Goal: Find specific page/section: Find specific page/section

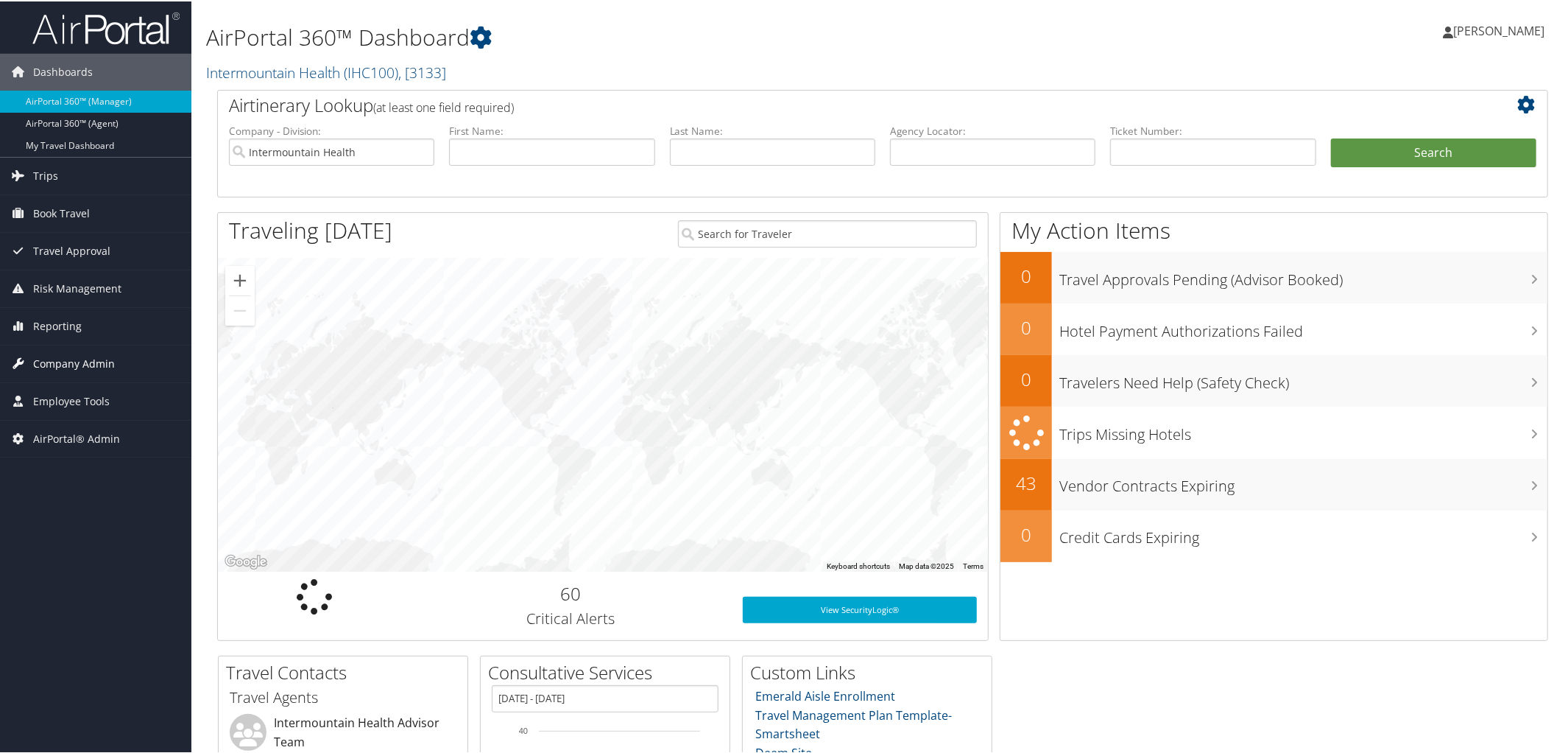
click at [64, 363] on span "Company Admin" at bounding box center [74, 362] width 82 height 37
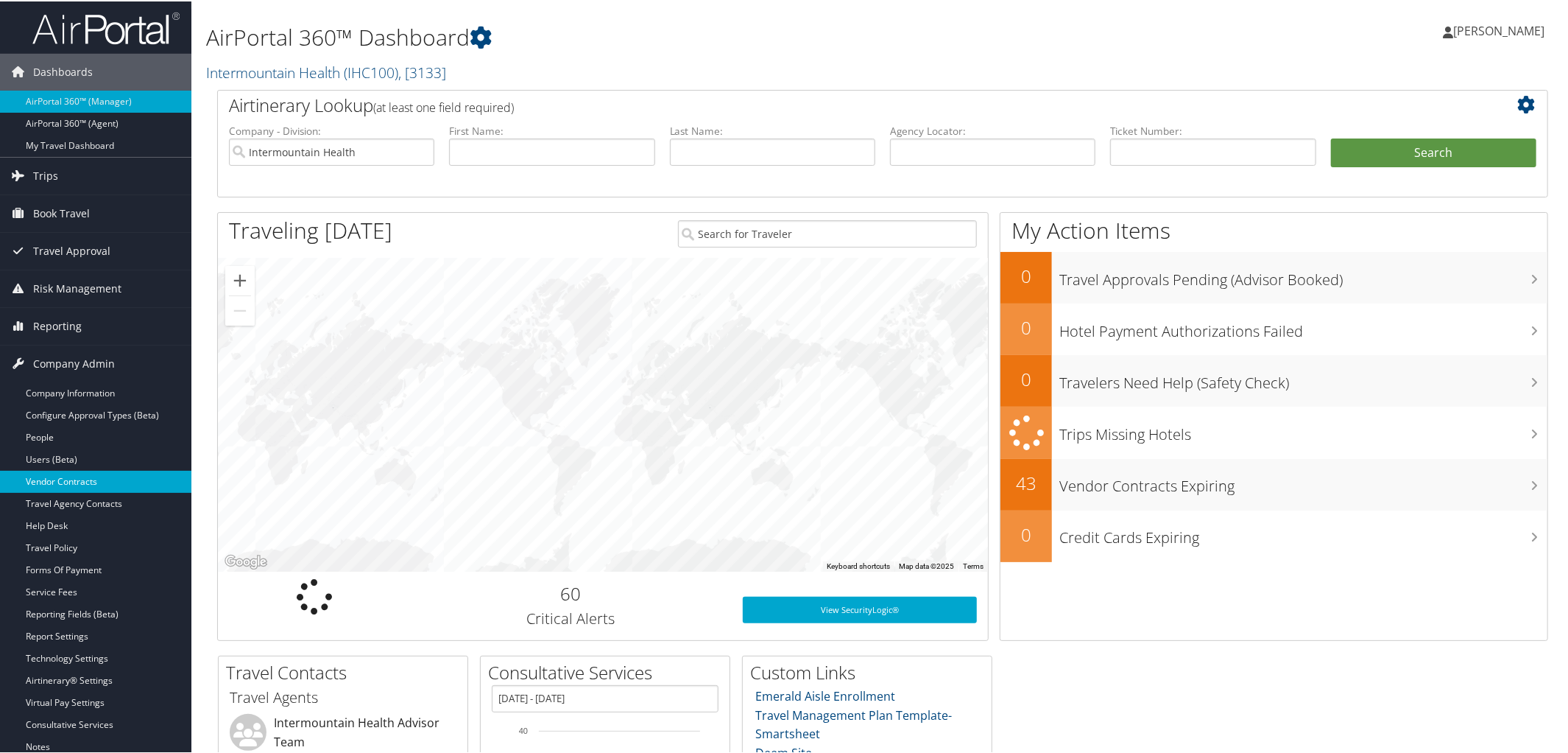
click at [77, 484] on link "Vendor Contracts" at bounding box center [96, 480] width 191 height 22
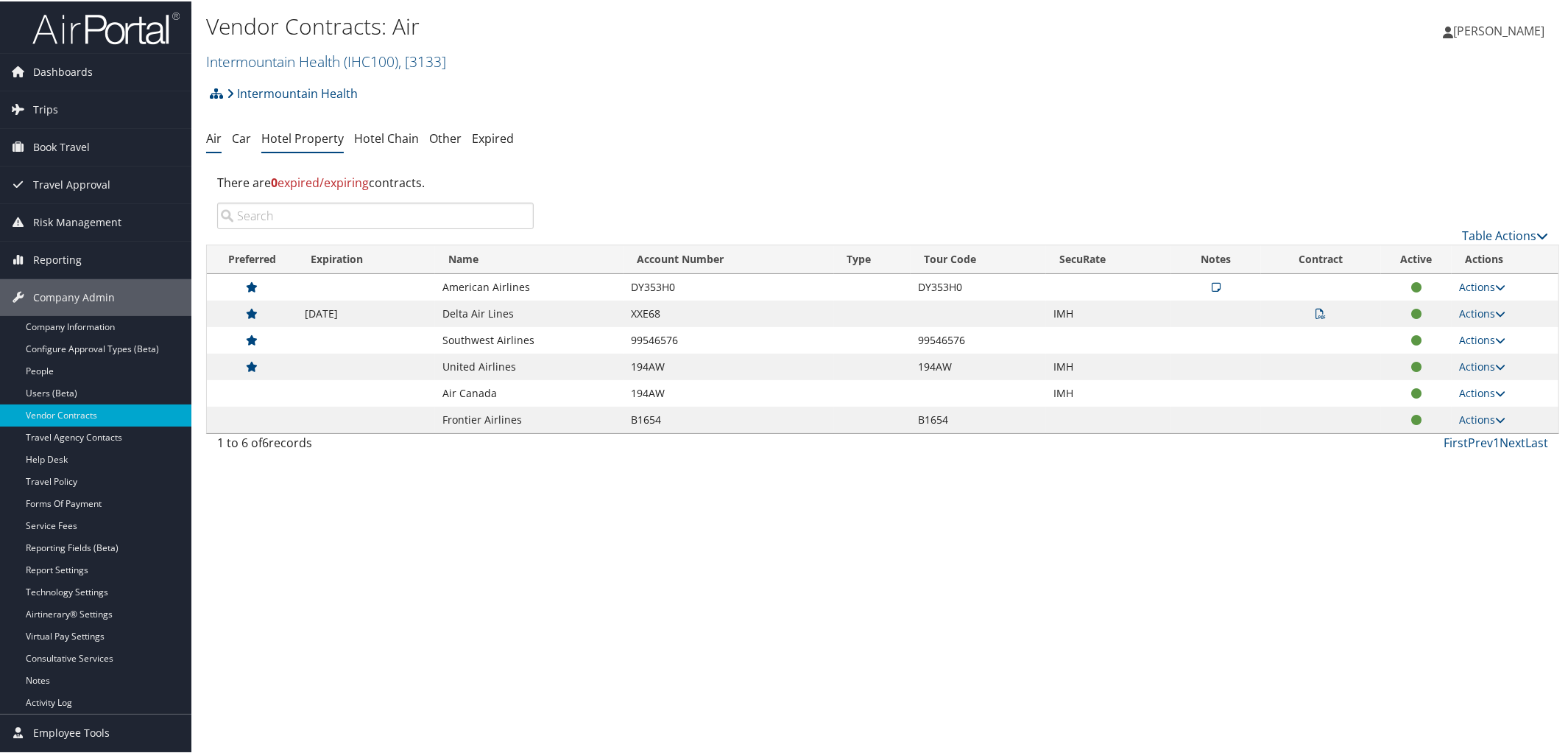
click at [287, 139] on link "Hotel Property" at bounding box center [302, 136] width 82 height 16
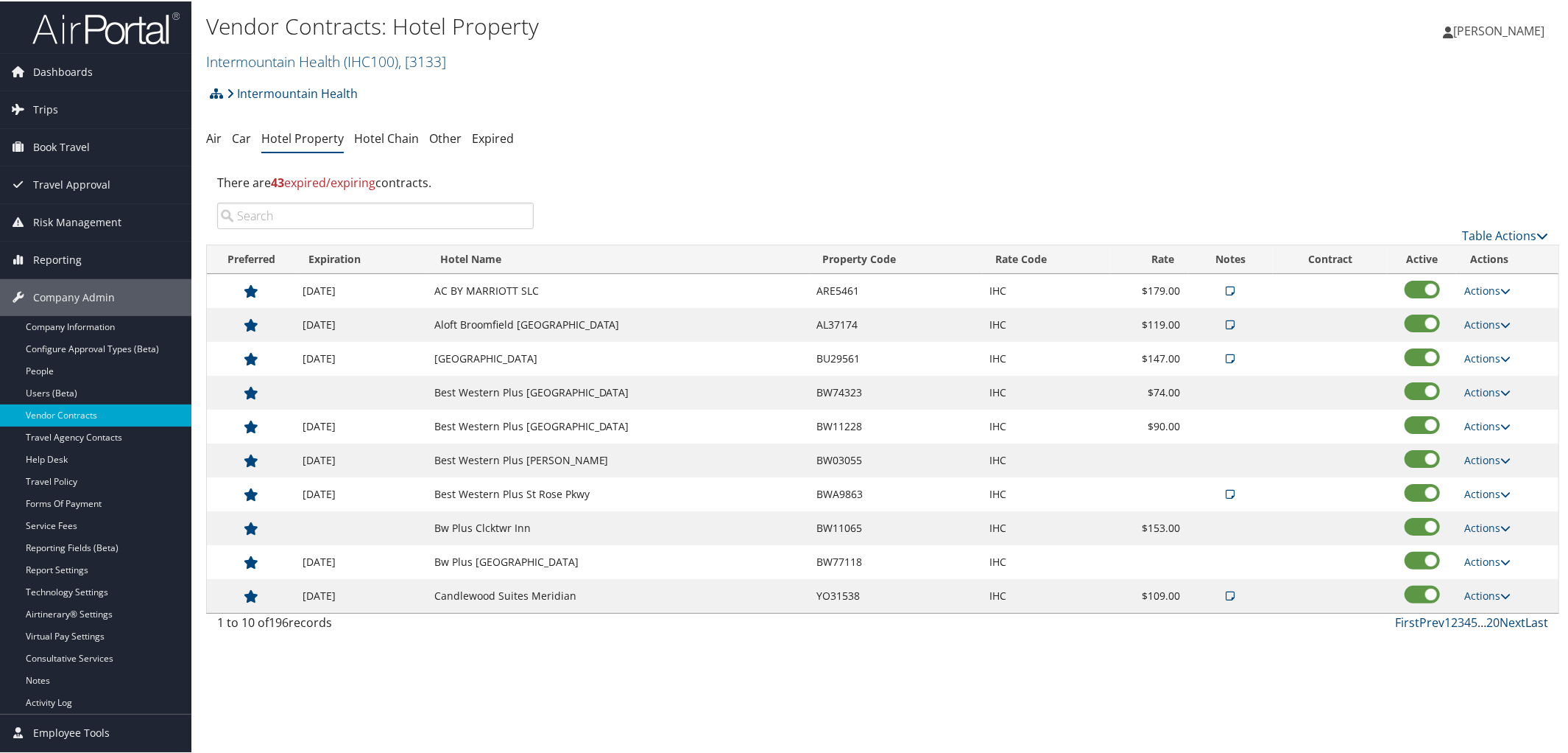
click at [1528, 627] on link "Last" at bounding box center [1537, 620] width 23 height 16
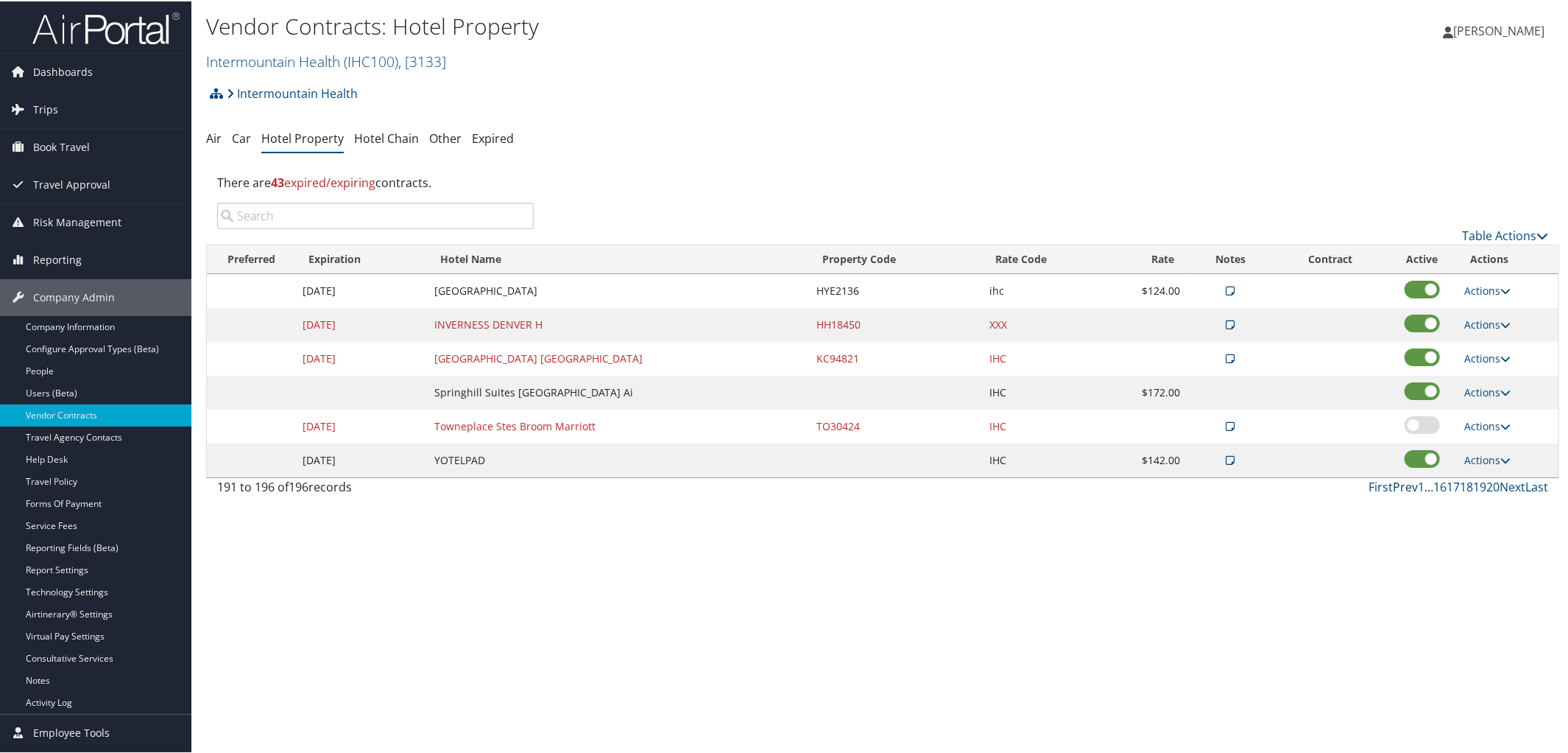
click at [1401, 484] on link "Prev" at bounding box center [1406, 485] width 25 height 16
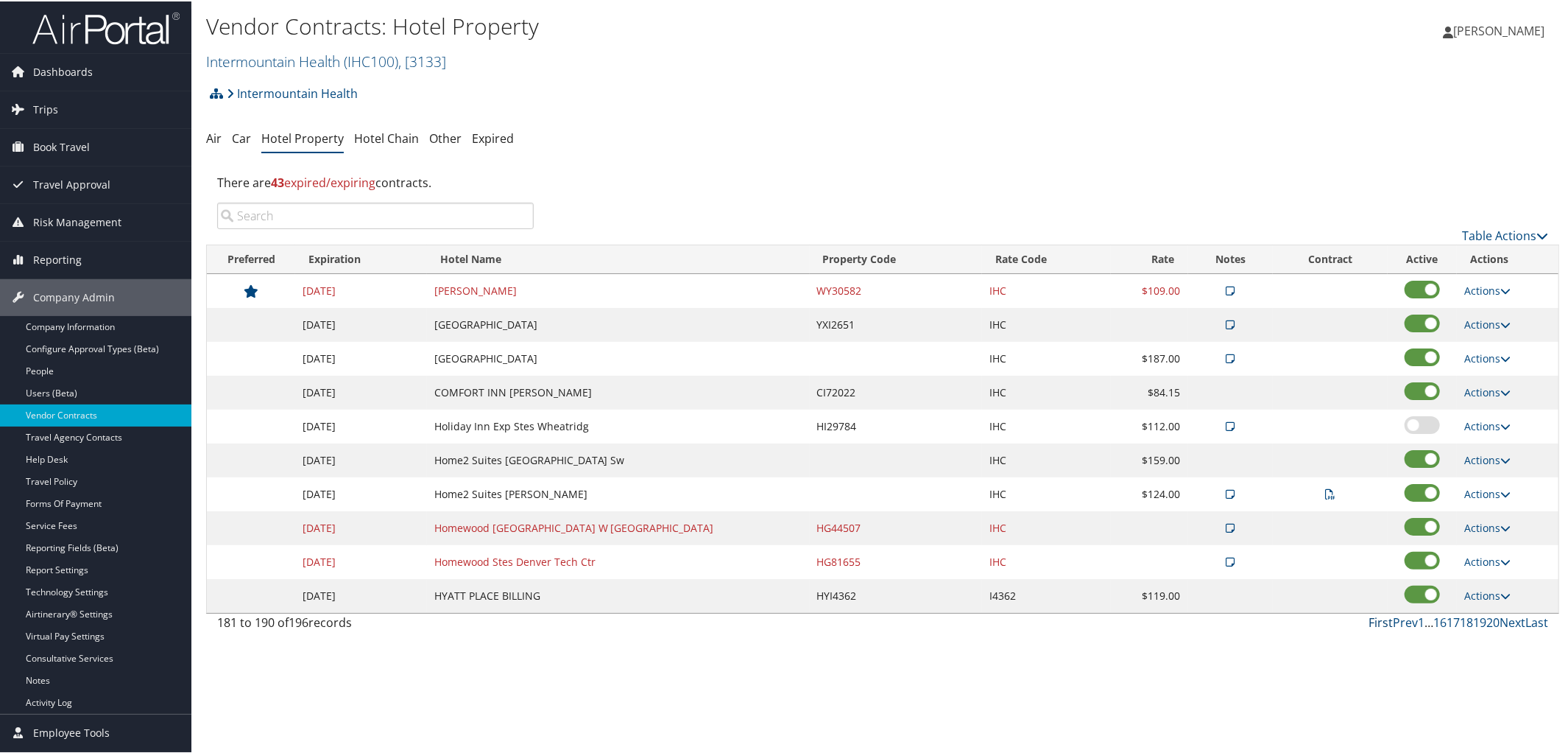
click at [1372, 623] on link "First" at bounding box center [1380, 620] width 25 height 16
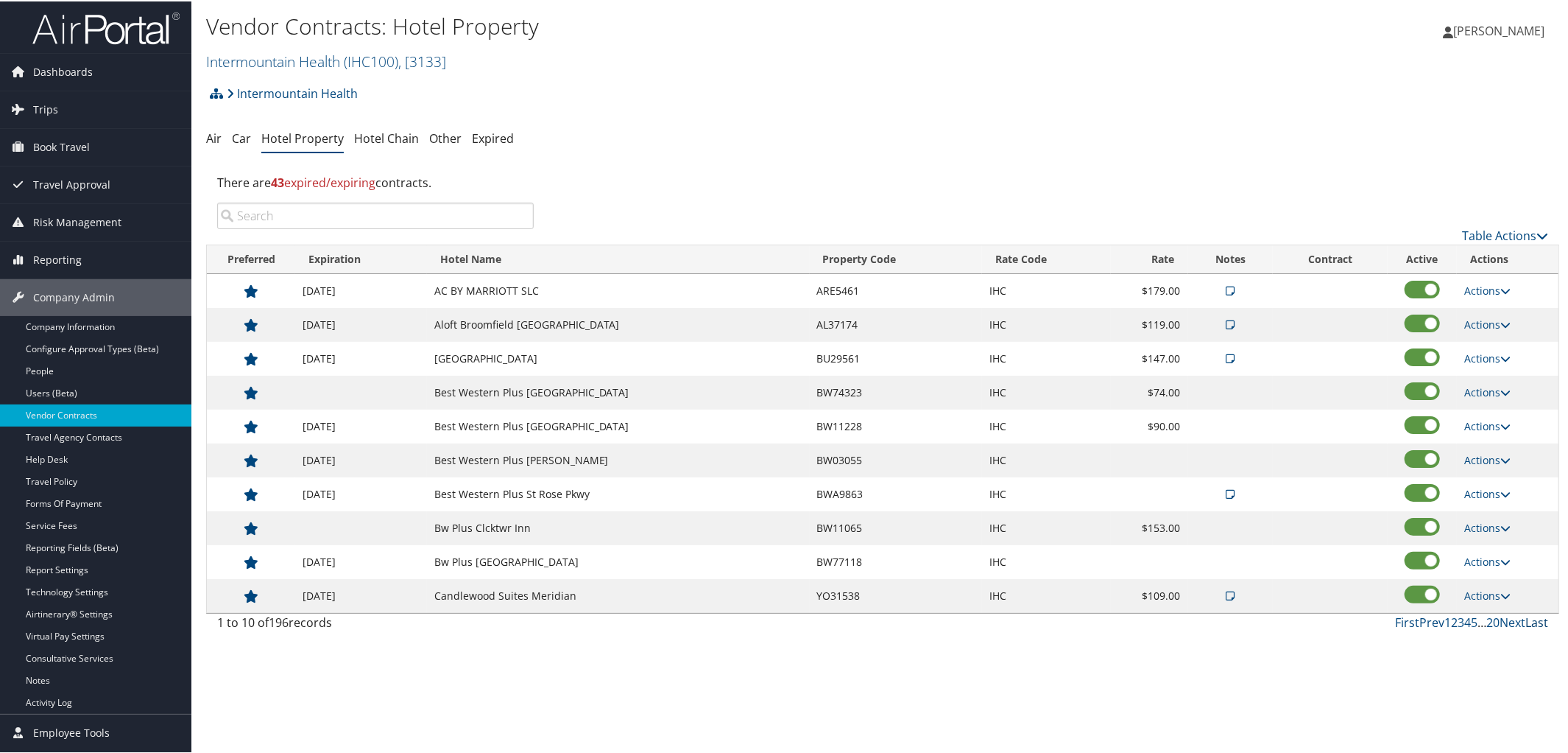
click at [1533, 626] on link "Last" at bounding box center [1537, 620] width 23 height 16
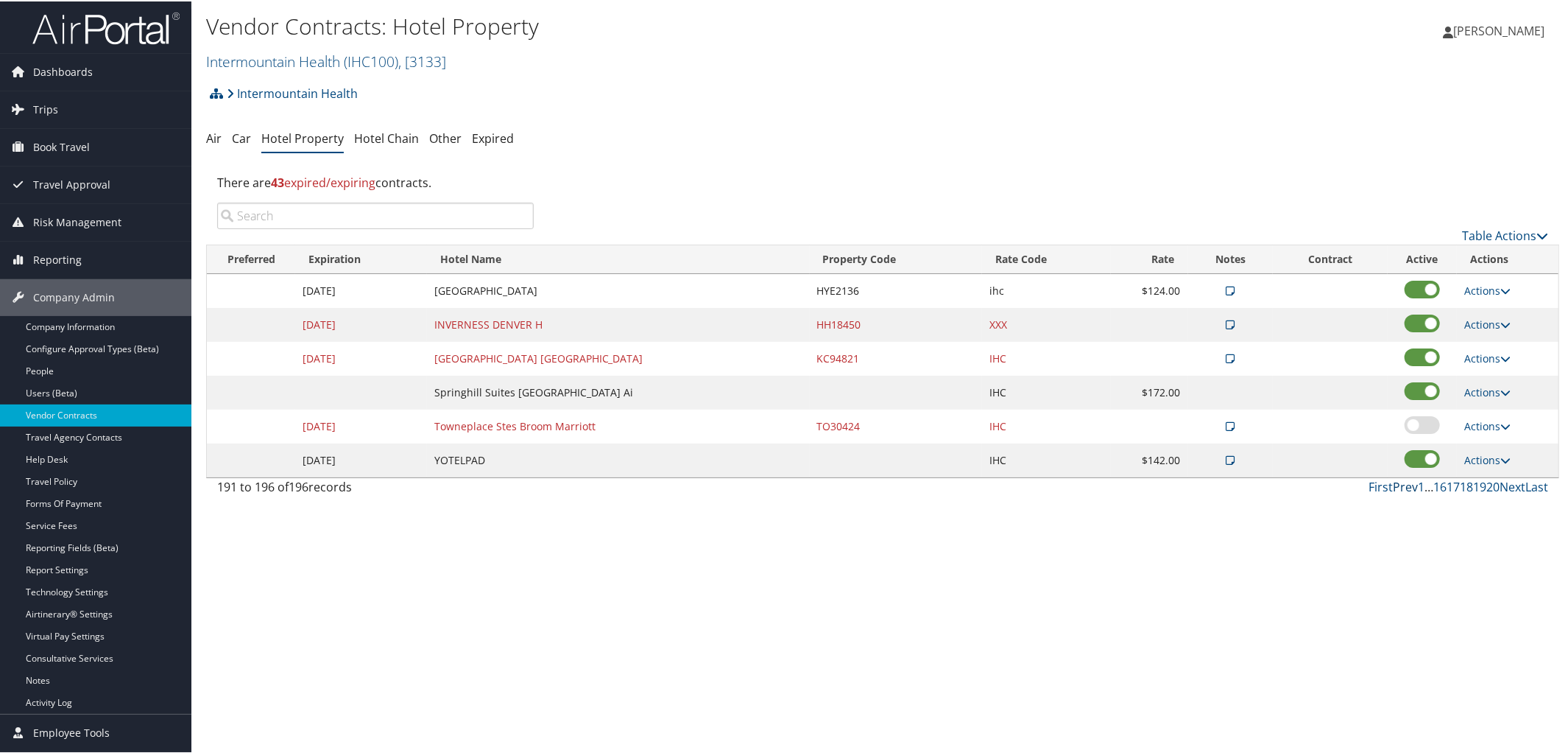
click at [1398, 481] on link "Prev" at bounding box center [1406, 485] width 25 height 16
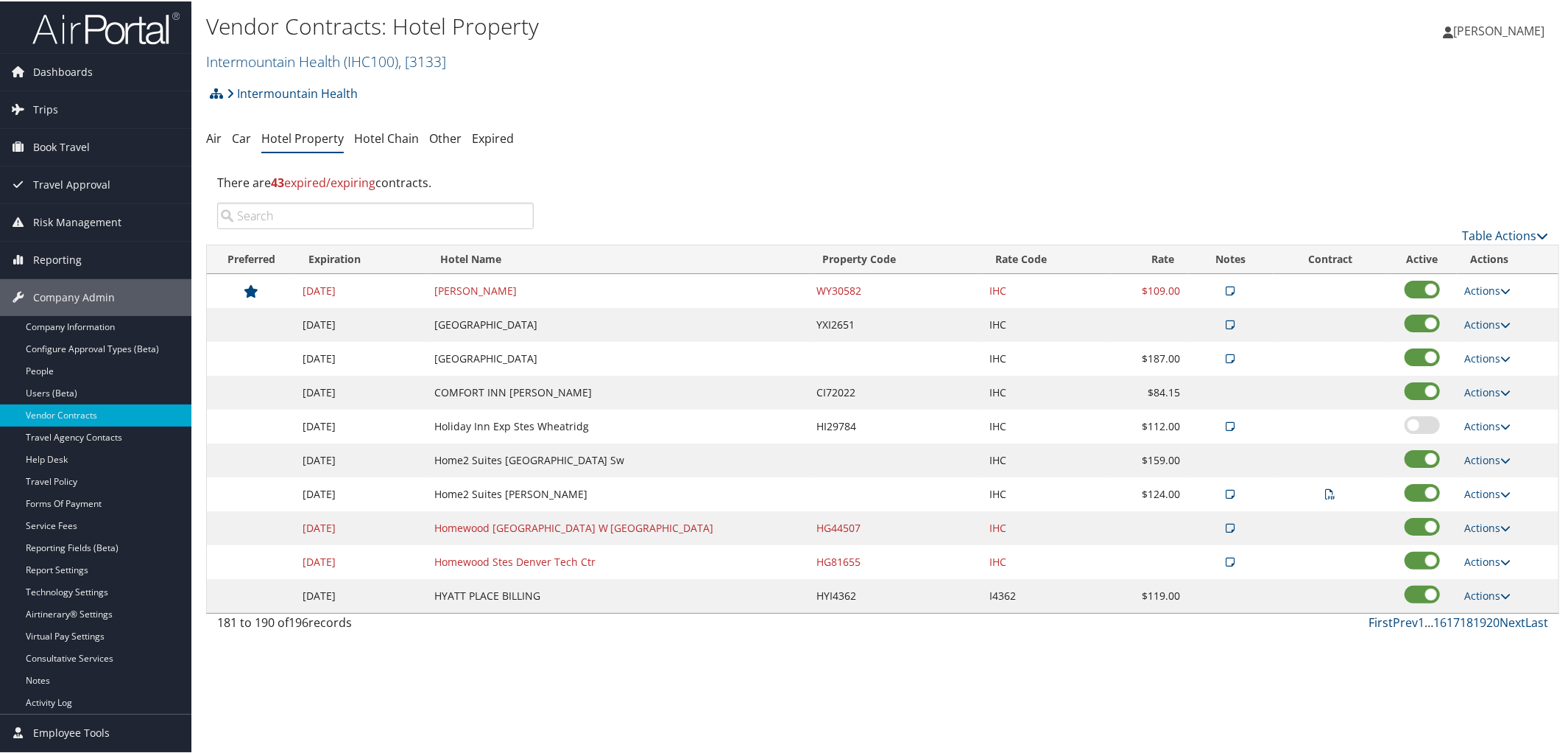
click at [1383, 619] on link "First" at bounding box center [1380, 620] width 25 height 16
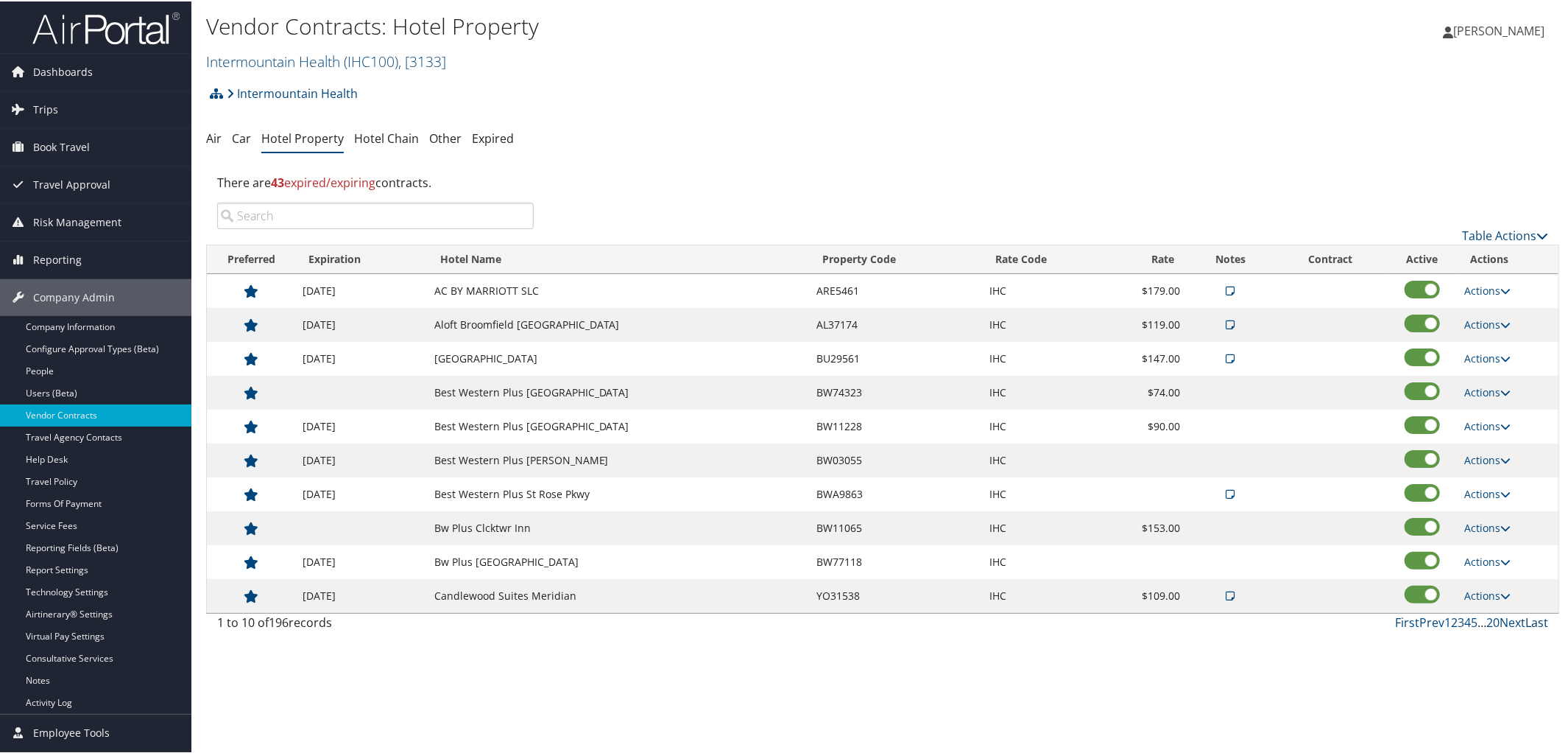
click at [1526, 624] on link "Last" at bounding box center [1537, 620] width 23 height 16
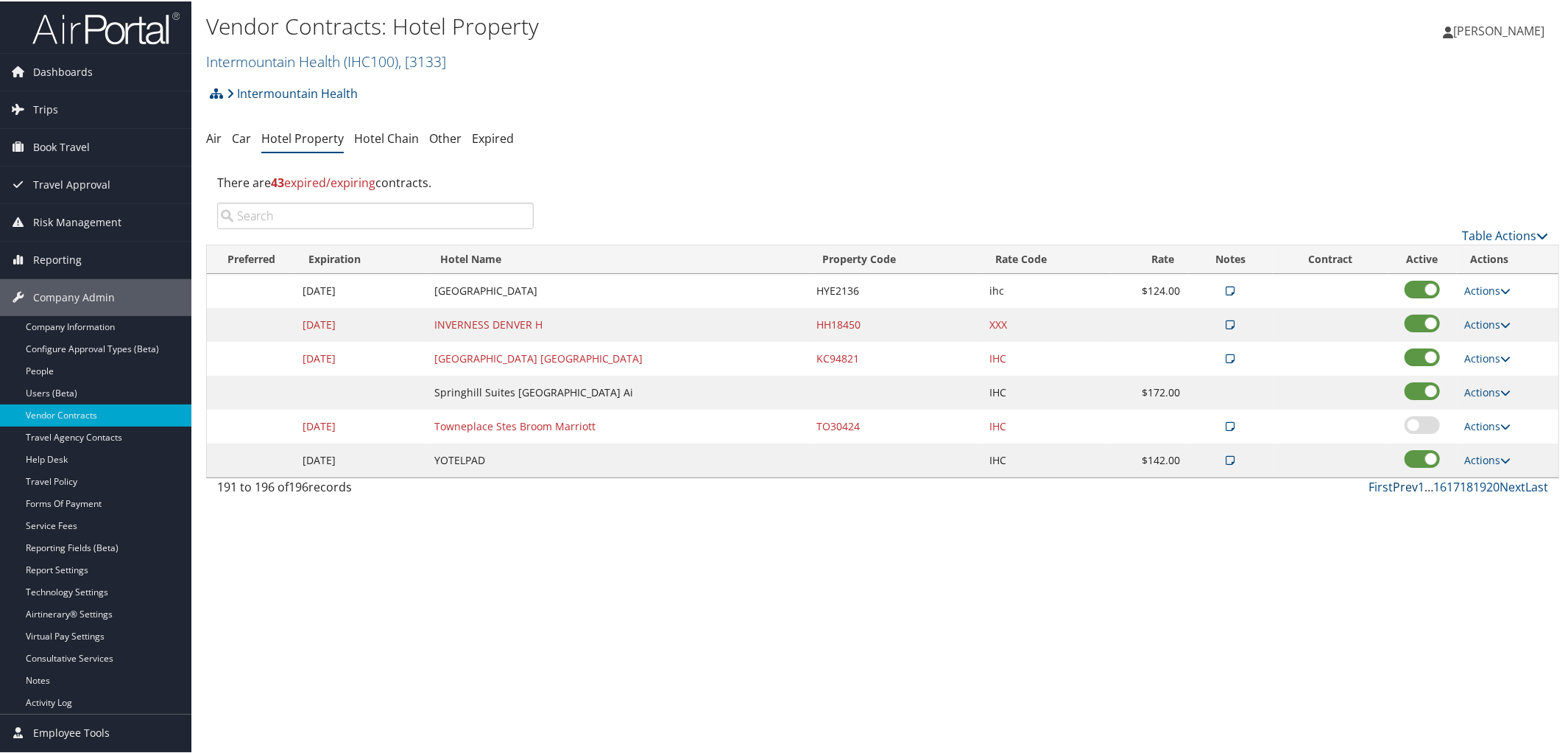
click at [1406, 488] on link "Prev" at bounding box center [1406, 485] width 25 height 16
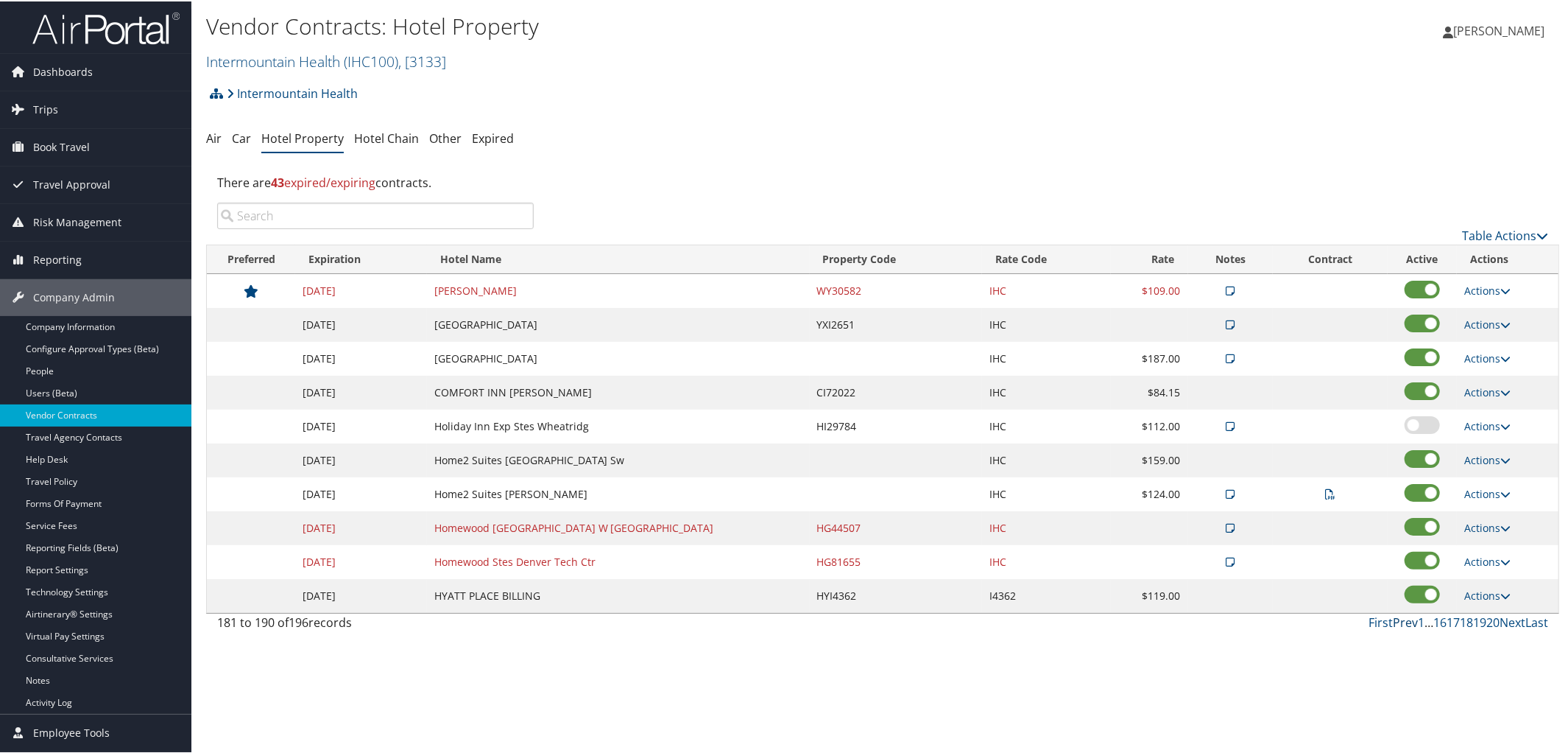
click at [1401, 625] on link "Prev" at bounding box center [1406, 620] width 25 height 16
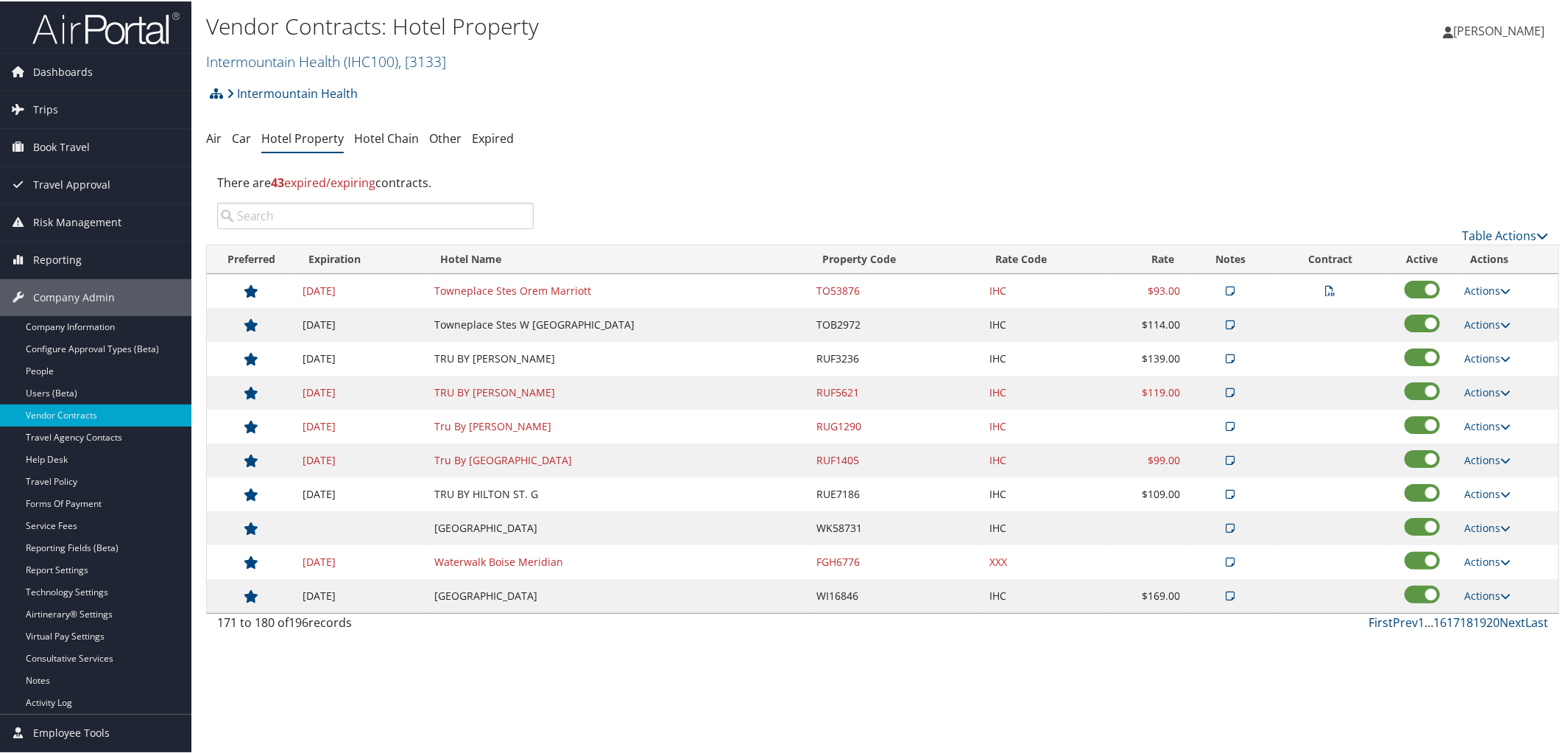
click at [1373, 624] on link "First" at bounding box center [1380, 620] width 25 height 16
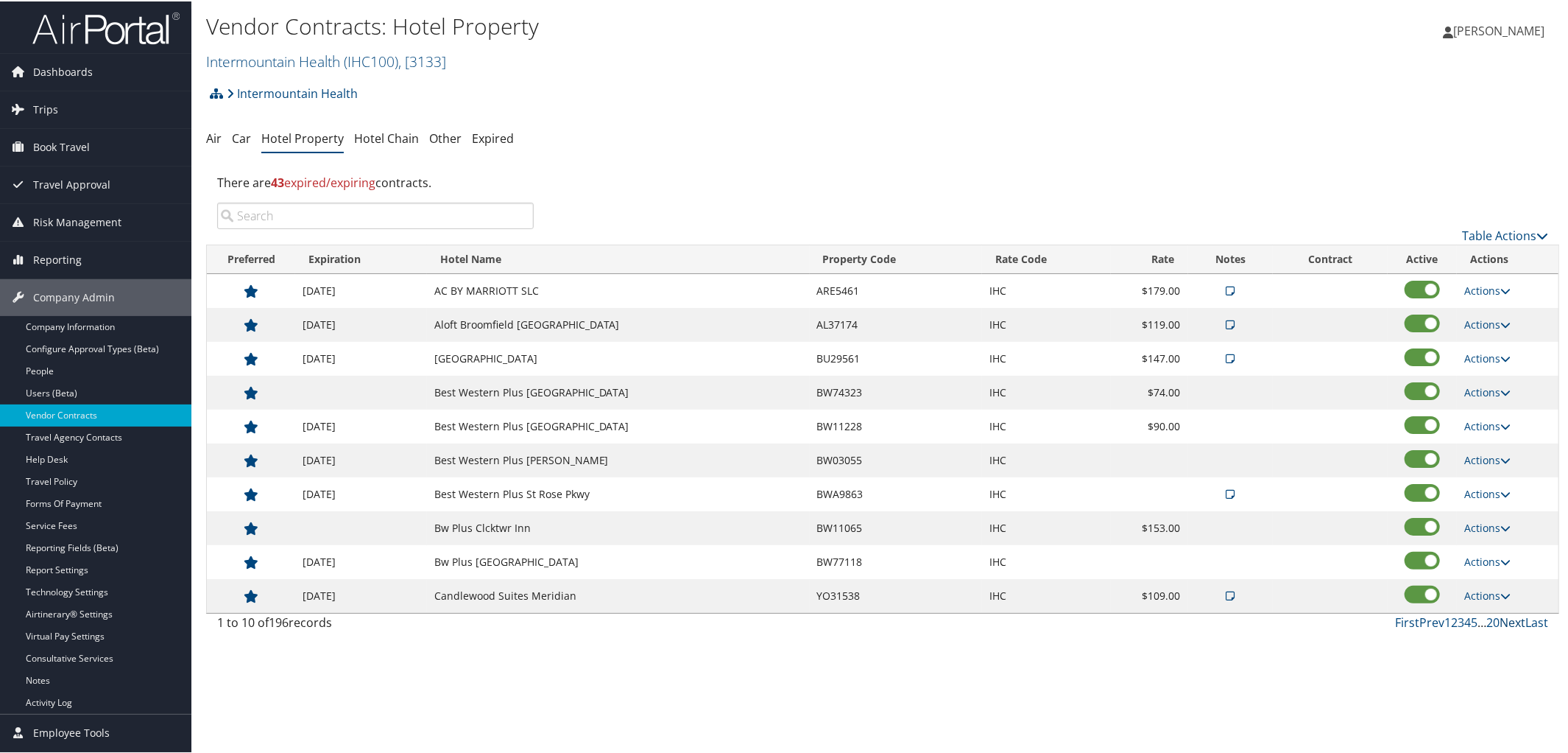
click at [1511, 621] on link "Next" at bounding box center [1512, 620] width 25 height 16
